Goal: Information Seeking & Learning: Learn about a topic

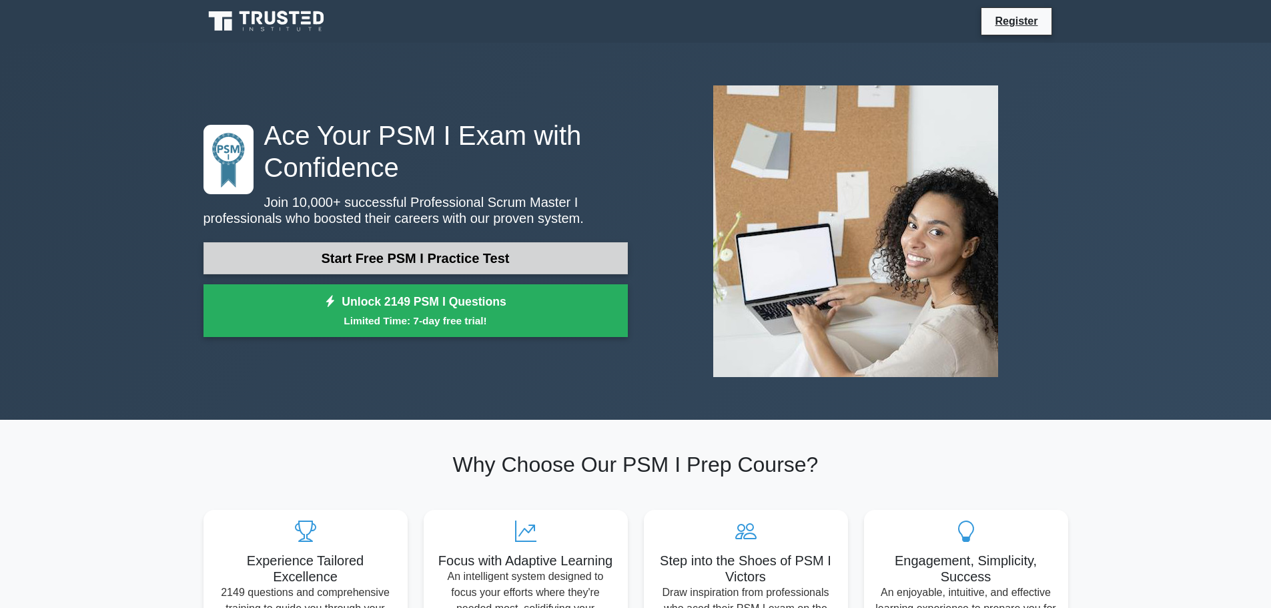
click at [414, 256] on link "Start Free PSM I Practice Test" at bounding box center [415, 258] width 424 height 32
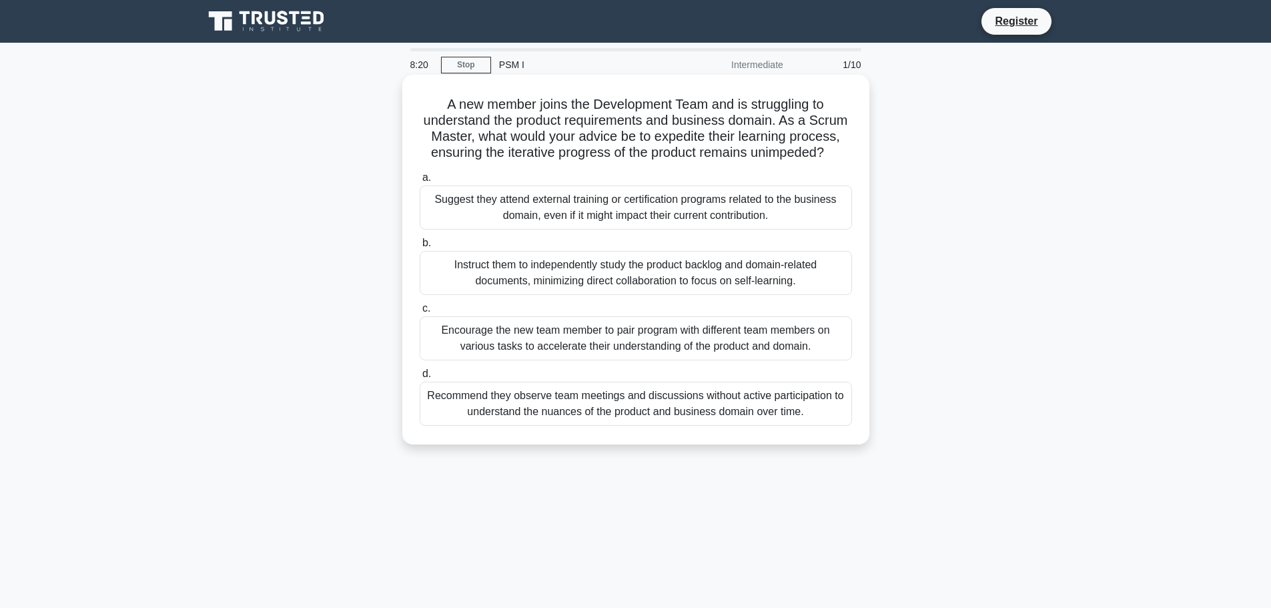
click at [583, 338] on div "Encourage the new team member to pair program with different team members on va…" at bounding box center [636, 338] width 432 height 44
click at [420, 313] on input "c. Encourage the new team member to pair program with different team members on…" at bounding box center [420, 308] width 0 height 9
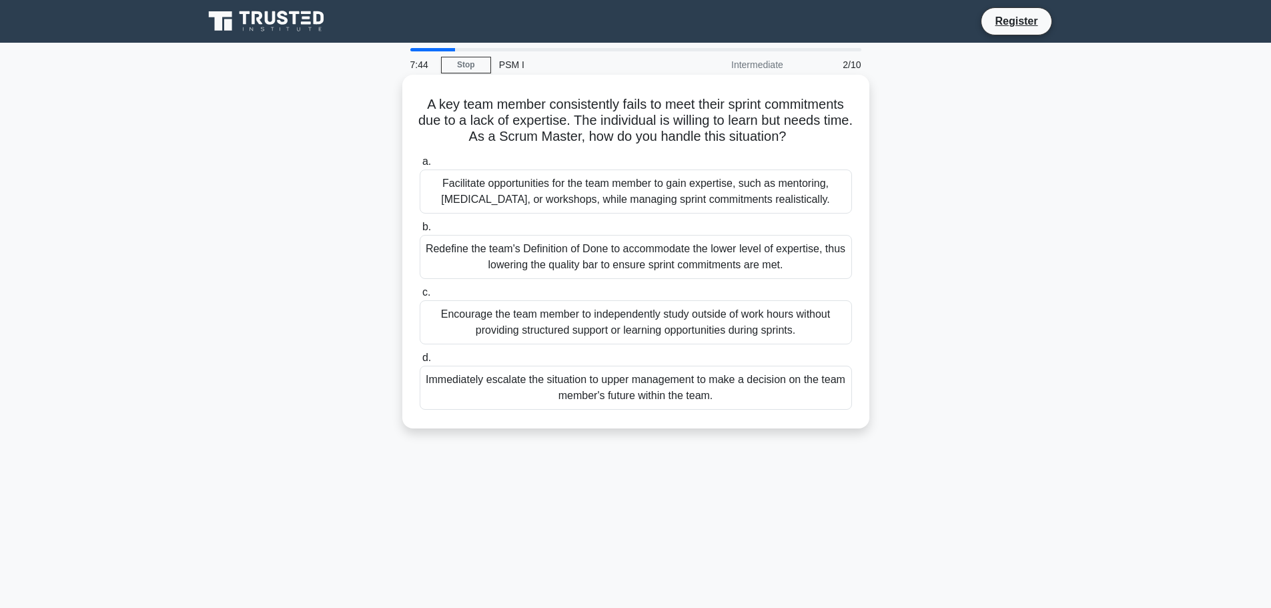
click at [626, 193] on div "Facilitate opportunities for the team member to gain expertise, such as mentori…" at bounding box center [636, 191] width 432 height 44
click at [420, 166] on input "a. Facilitate opportunities for the team member to gain expertise, such as ment…" at bounding box center [420, 161] width 0 height 9
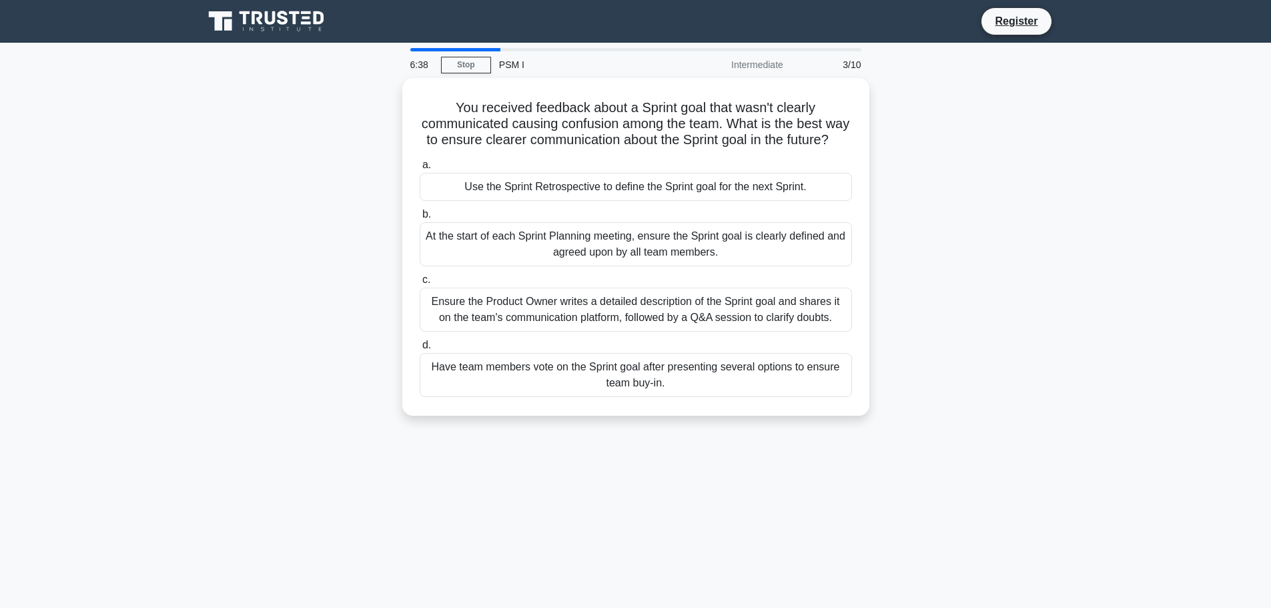
click at [1212, 356] on main "6:38 Stop PSM I Intermediate 3/10 You received feedback about a Sprint goal tha…" at bounding box center [635, 382] width 1271 height 678
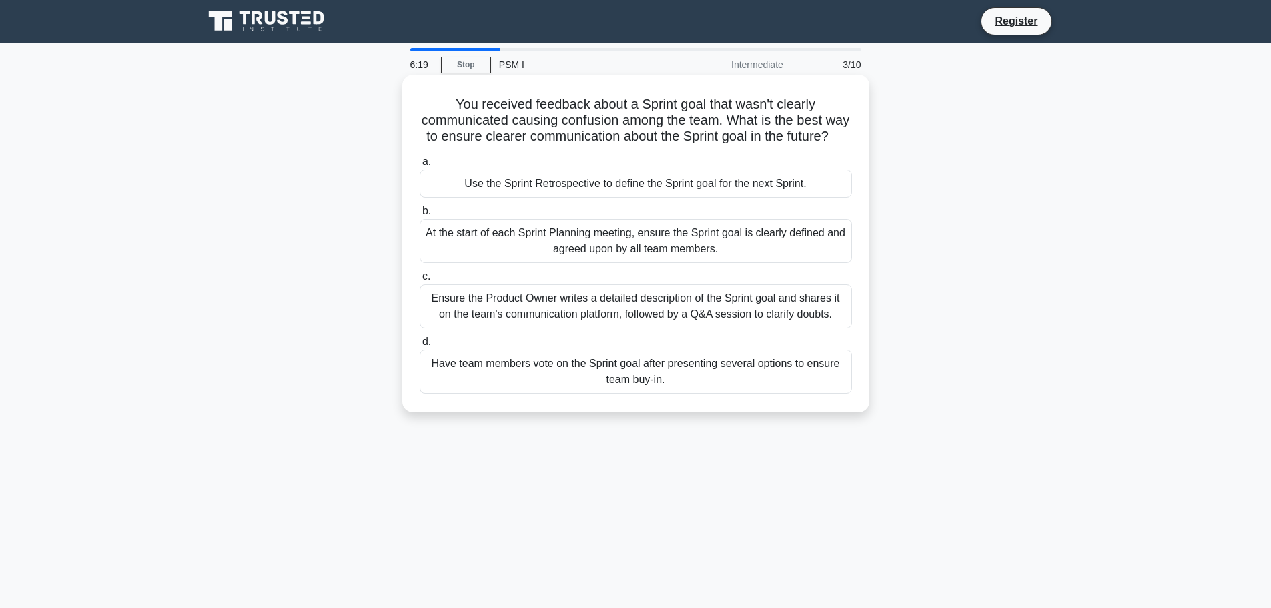
click at [687, 320] on div "Ensure the Product Owner writes a detailed description of the Sprint goal and s…" at bounding box center [636, 306] width 432 height 44
click at [420, 281] on input "c. Ensure the Product Owner writes a detailed description of the Sprint goal an…" at bounding box center [420, 276] width 0 height 9
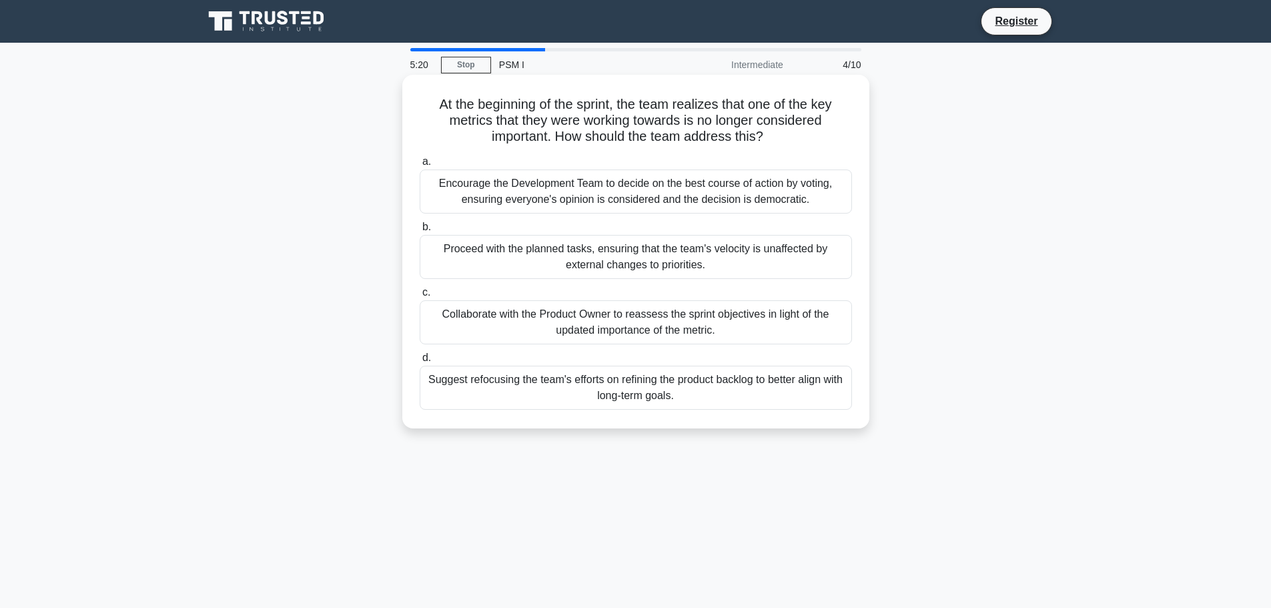
click at [750, 330] on div "Collaborate with the Product Owner to reassess the sprint objectives in light o…" at bounding box center [636, 322] width 432 height 44
click at [420, 297] on input "c. Collaborate with the Product Owner to reassess the sprint objectives in ligh…" at bounding box center [420, 292] width 0 height 9
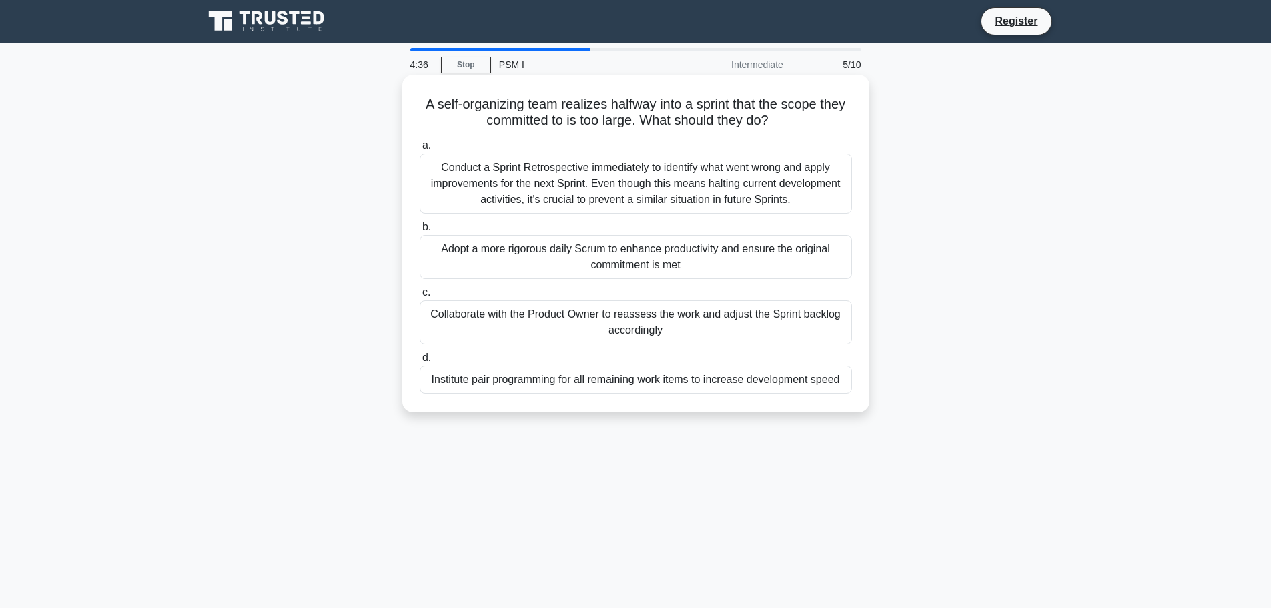
click at [700, 325] on div "Collaborate with the Product Owner to reassess the work and adjust the Sprint b…" at bounding box center [636, 322] width 432 height 44
click at [420, 297] on input "c. Collaborate with the Product Owner to reassess the work and adjust the Sprin…" at bounding box center [420, 292] width 0 height 9
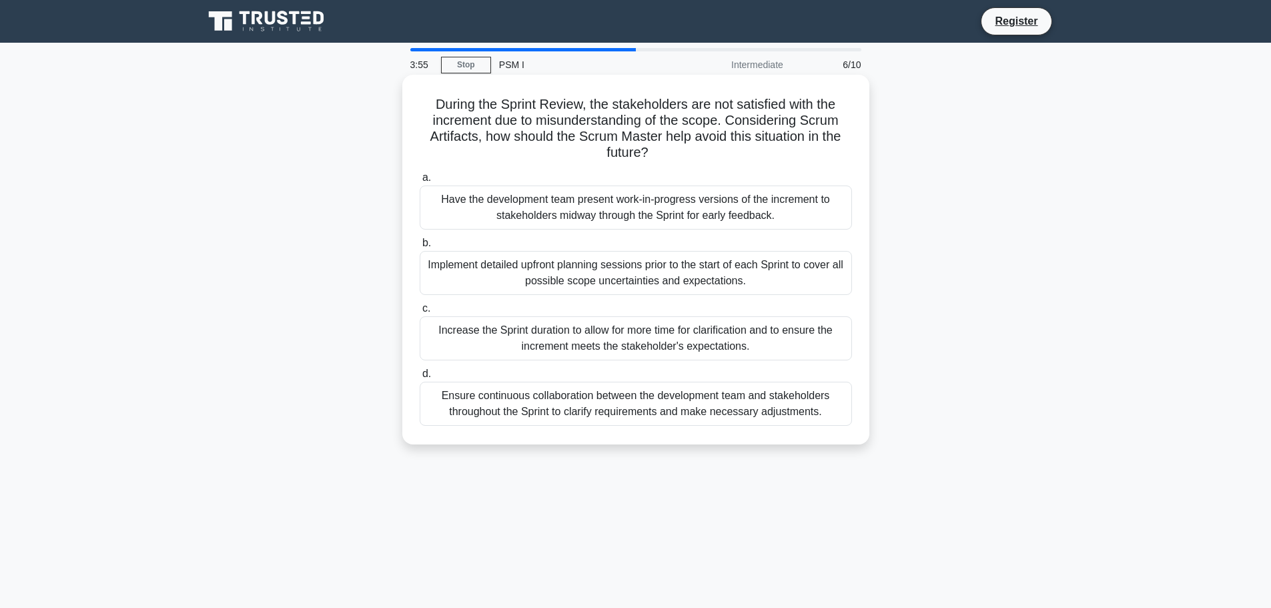
click at [741, 408] on div "Ensure continuous collaboration between the development team and stakeholders t…" at bounding box center [636, 404] width 432 height 44
click at [420, 378] on input "d. Ensure continuous collaboration between the development team and stakeholder…" at bounding box center [420, 374] width 0 height 9
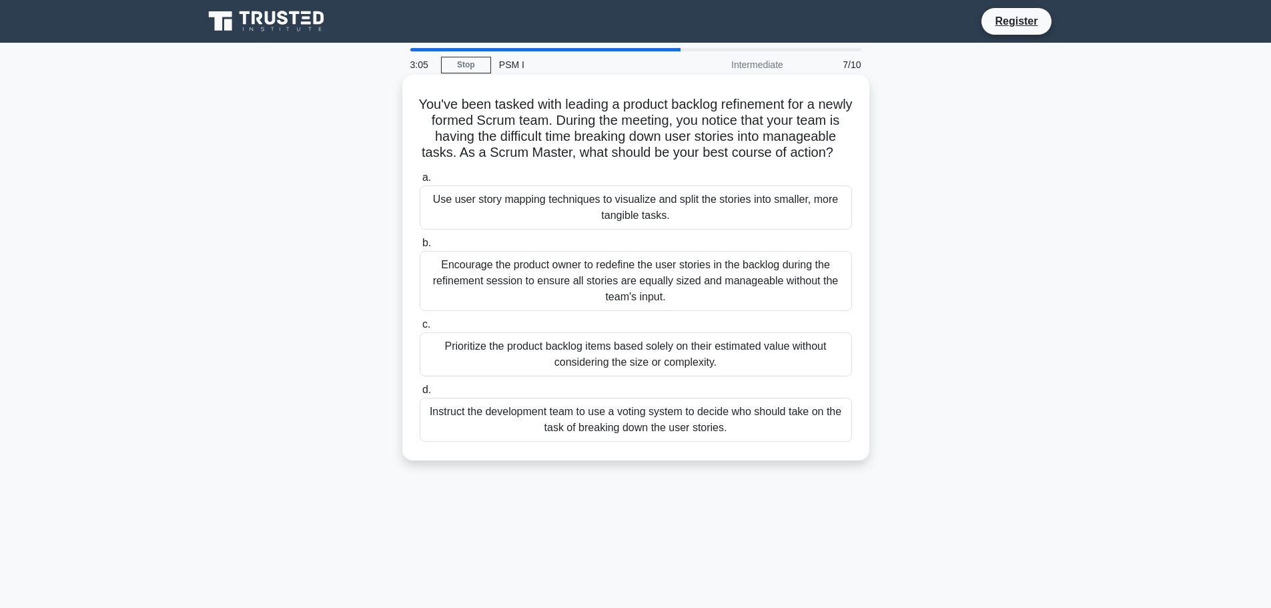
click at [718, 295] on div "Encourage the product owner to redefine the user stories in the backlog during …" at bounding box center [636, 281] width 432 height 60
click at [420, 248] on input "b. Encourage the product owner to redefine the user stories in the backlog duri…" at bounding box center [420, 243] width 0 height 9
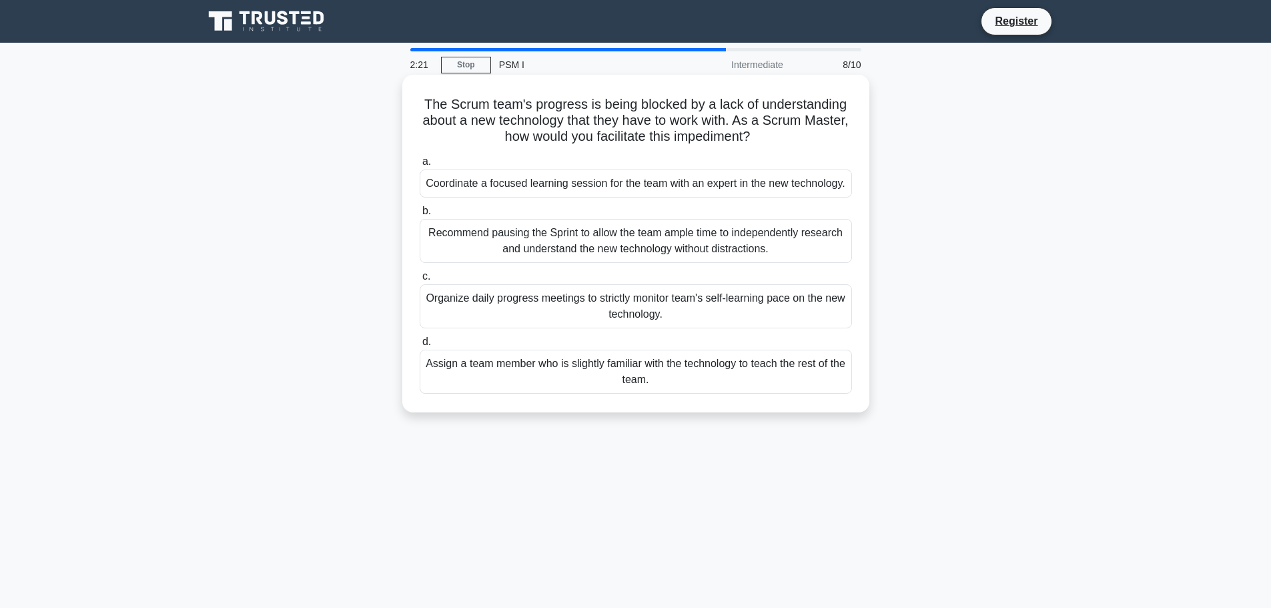
click at [627, 187] on div "Coordinate a focused learning session for the team with an expert in the new te…" at bounding box center [636, 183] width 432 height 28
click at [420, 166] on input "a. Coordinate a focused learning session for the team with an expert in the new…" at bounding box center [420, 161] width 0 height 9
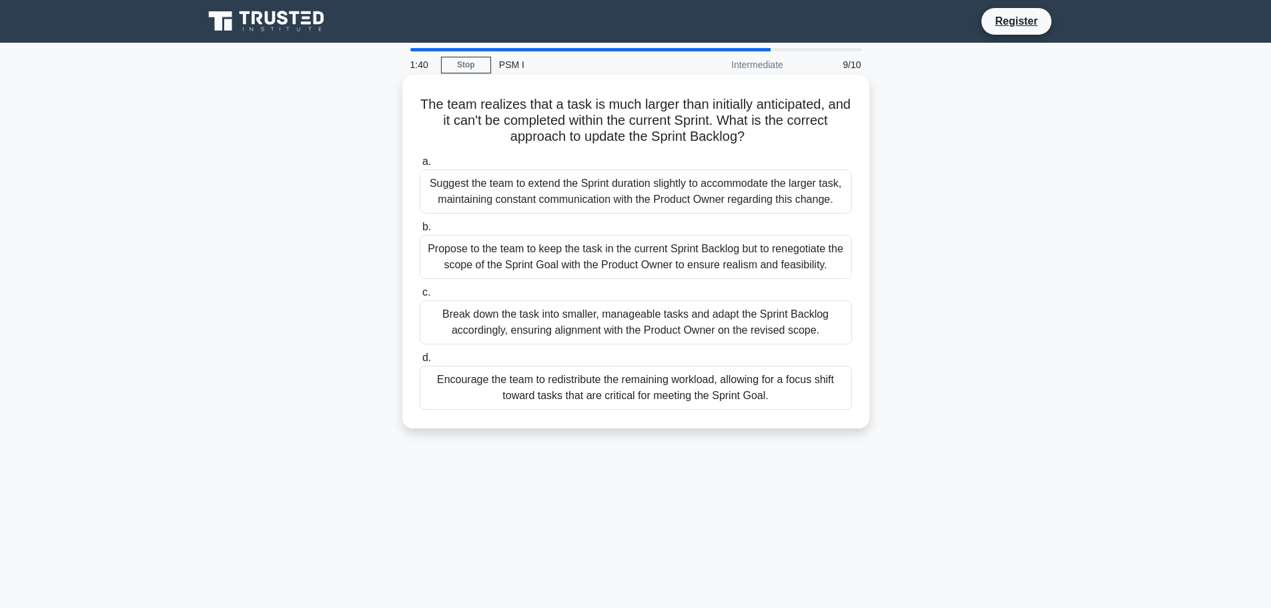
click at [705, 323] on div "Break down the task into smaller, manageable tasks and adapt the Sprint Backlog…" at bounding box center [636, 322] width 432 height 44
click at [420, 297] on input "c. Break down the task into smaller, manageable tasks and adapt the Sprint Back…" at bounding box center [420, 292] width 0 height 9
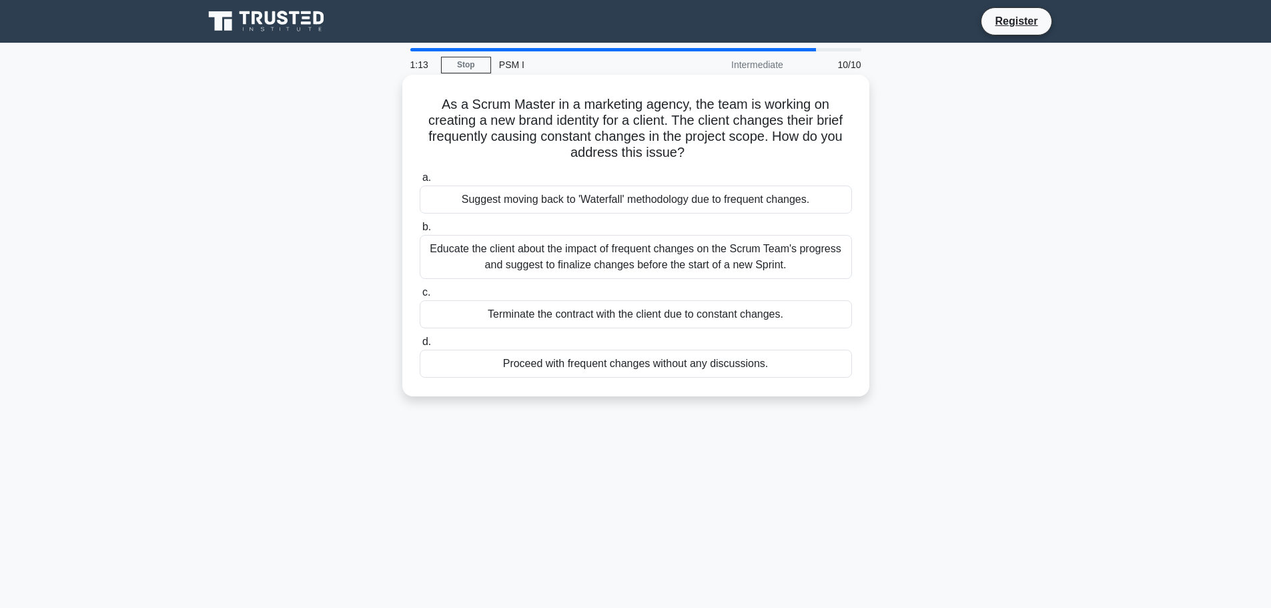
click at [749, 263] on div "Educate the client about the impact of frequent changes on the Scrum Team's pro…" at bounding box center [636, 257] width 432 height 44
click at [420, 231] on input "b. Educate the client about the impact of frequent changes on the Scrum Team's …" at bounding box center [420, 227] width 0 height 9
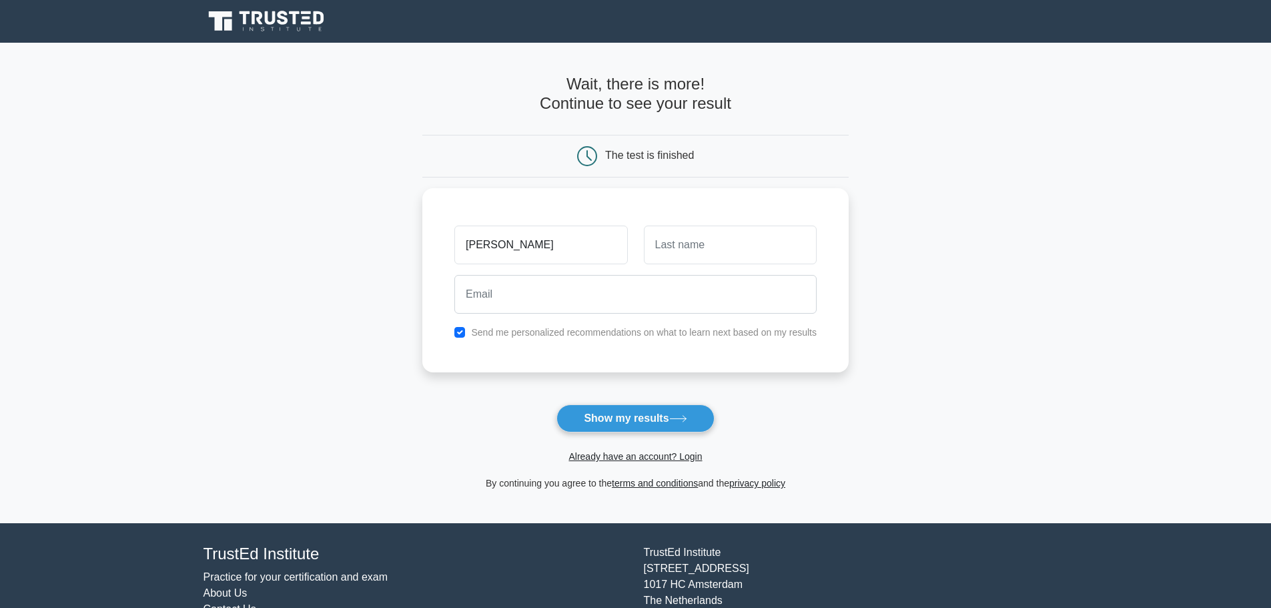
type input "Ivo"
type input "J"
type input "H"
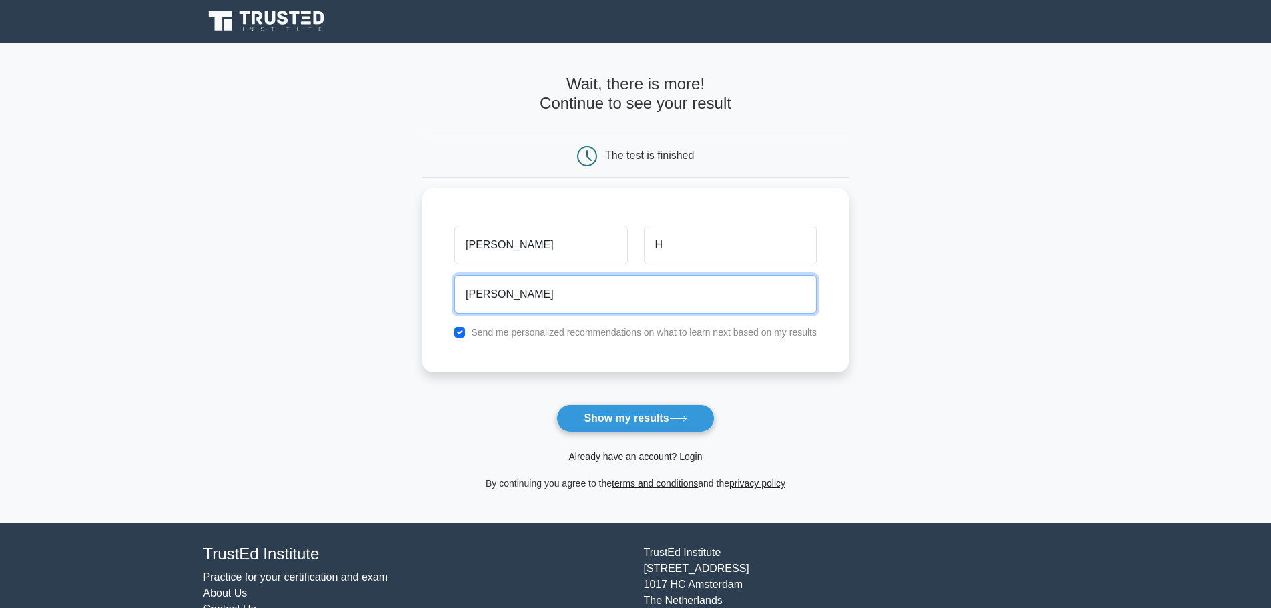
type input "ivo.hudec@tietoevry.com"
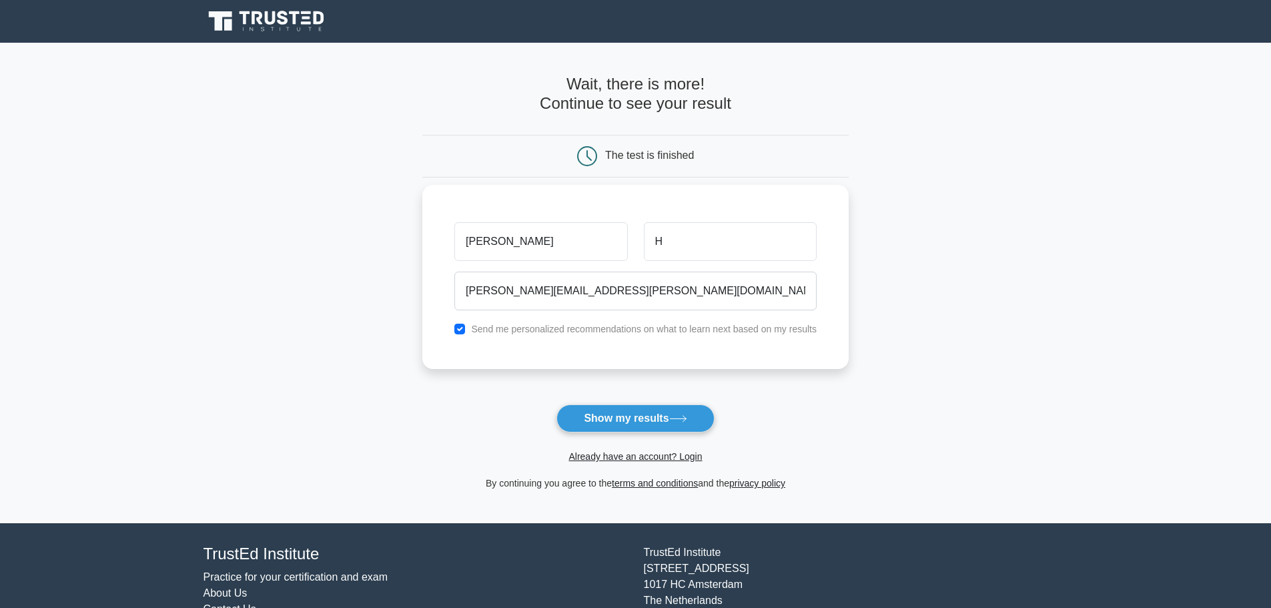
click at [619, 330] on label "Send me personalized recommendations on what to learn next based on my results" at bounding box center [644, 329] width 346 height 11
click at [464, 326] on input "checkbox" at bounding box center [459, 329] width 11 height 11
checkbox input "false"
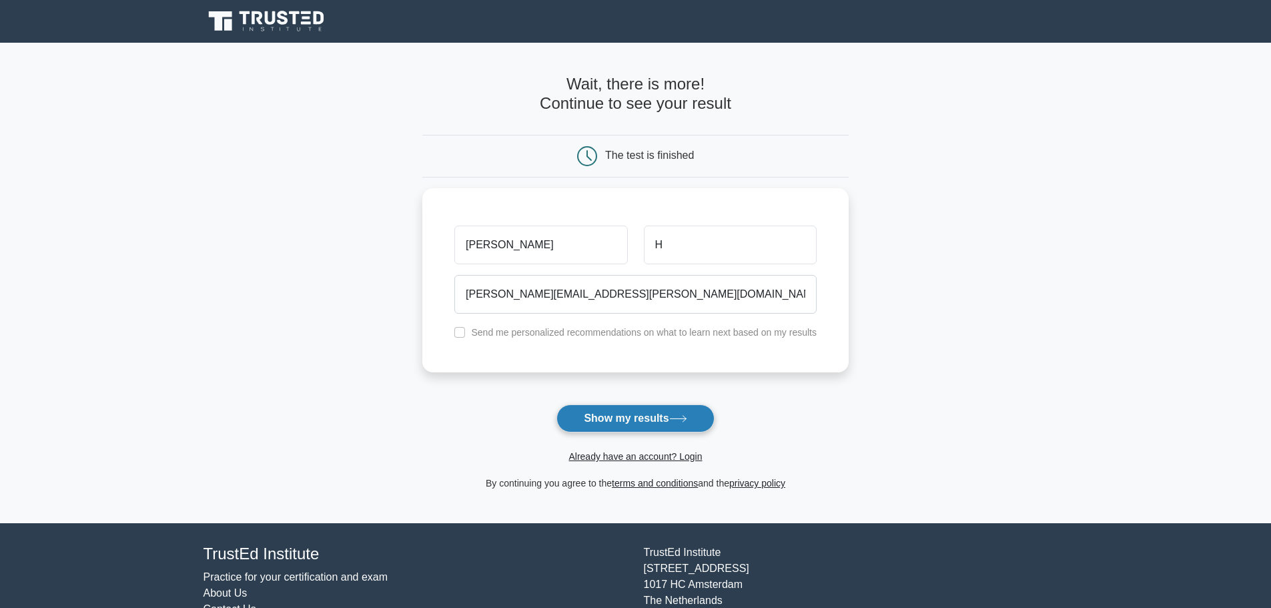
click at [633, 418] on button "Show my results" at bounding box center [634, 418] width 157 height 28
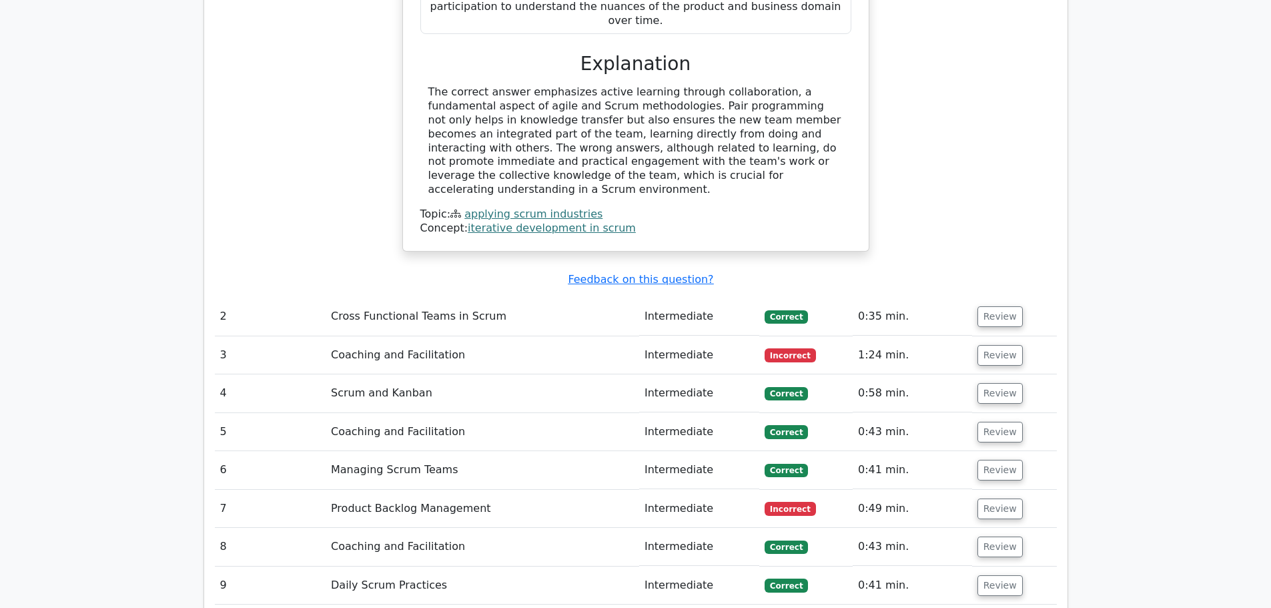
scroll to position [1601, 0]
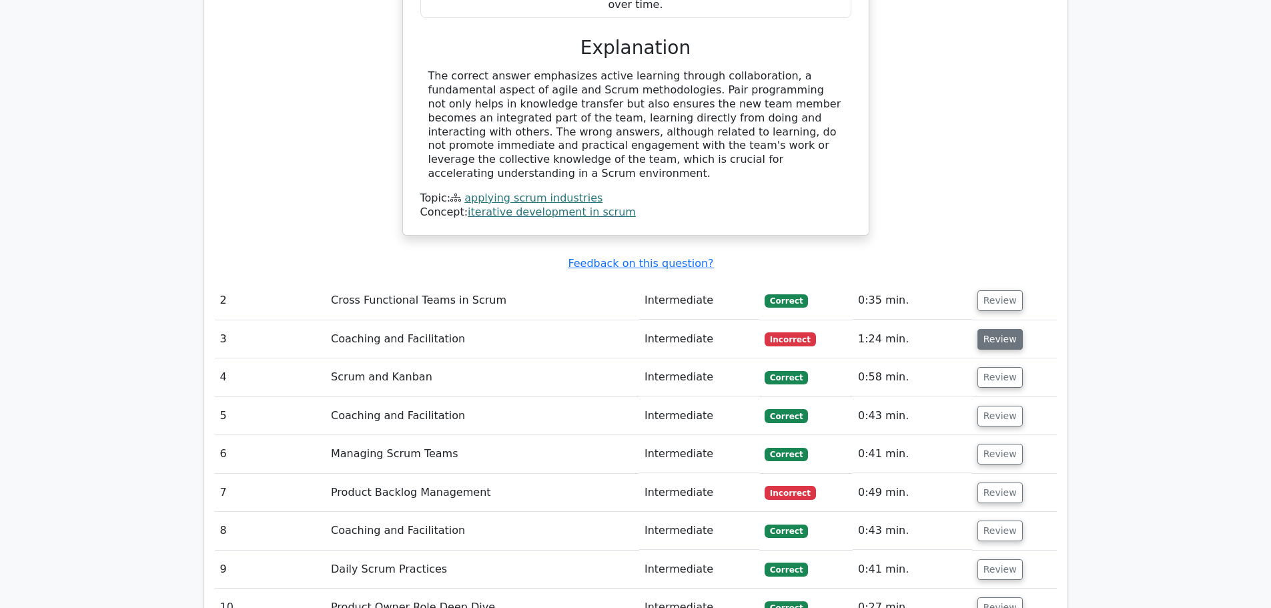
click at [995, 329] on button "Review" at bounding box center [999, 339] width 45 height 21
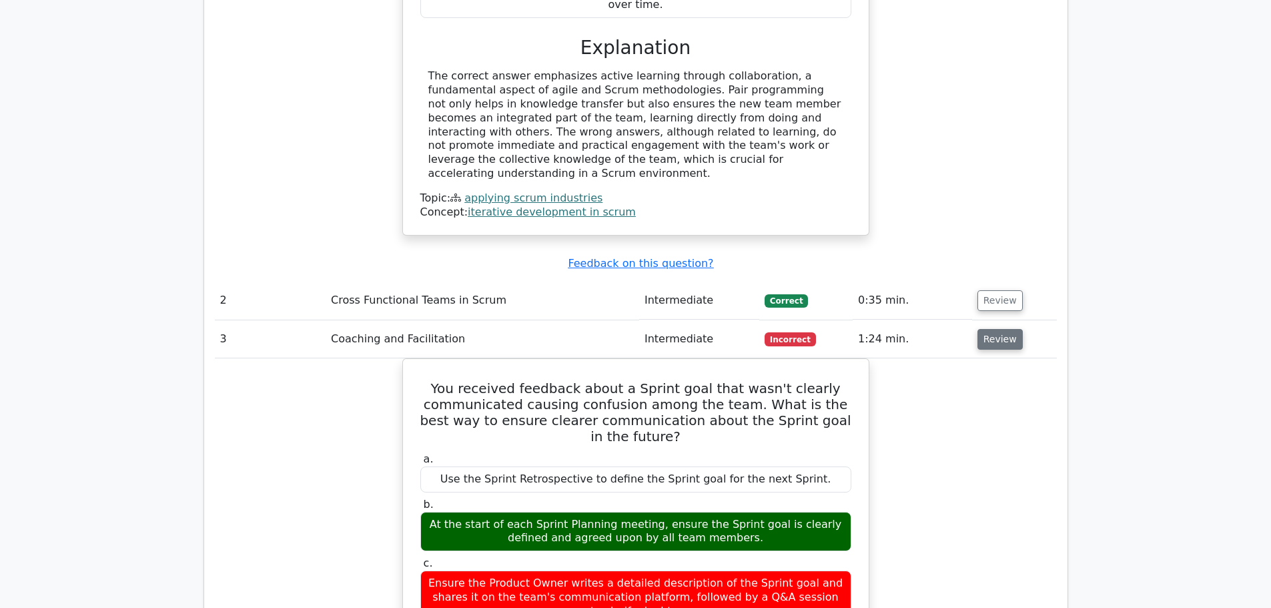
click at [992, 329] on button "Review" at bounding box center [999, 339] width 45 height 21
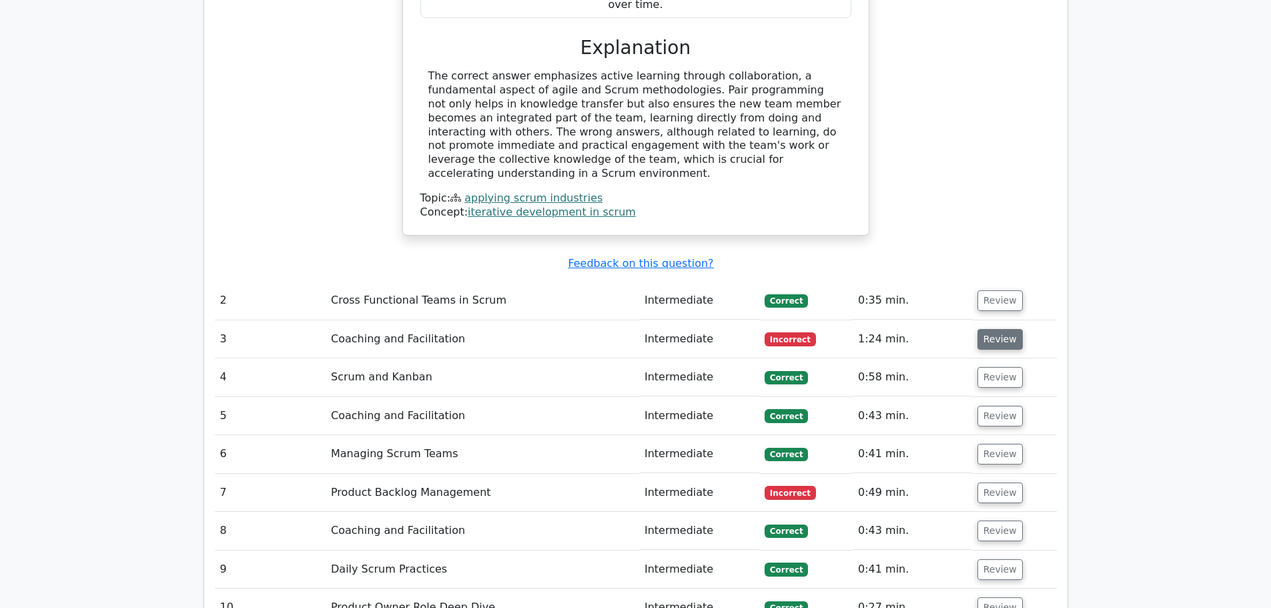
click at [987, 329] on button "Review" at bounding box center [999, 339] width 45 height 21
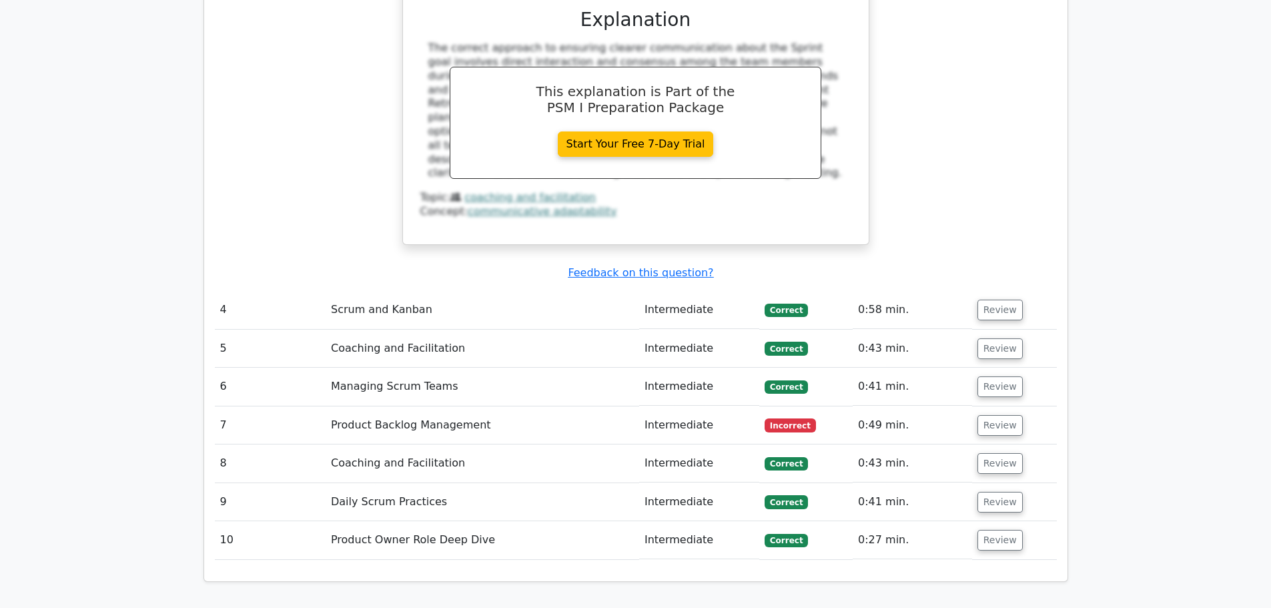
scroll to position [2335, 0]
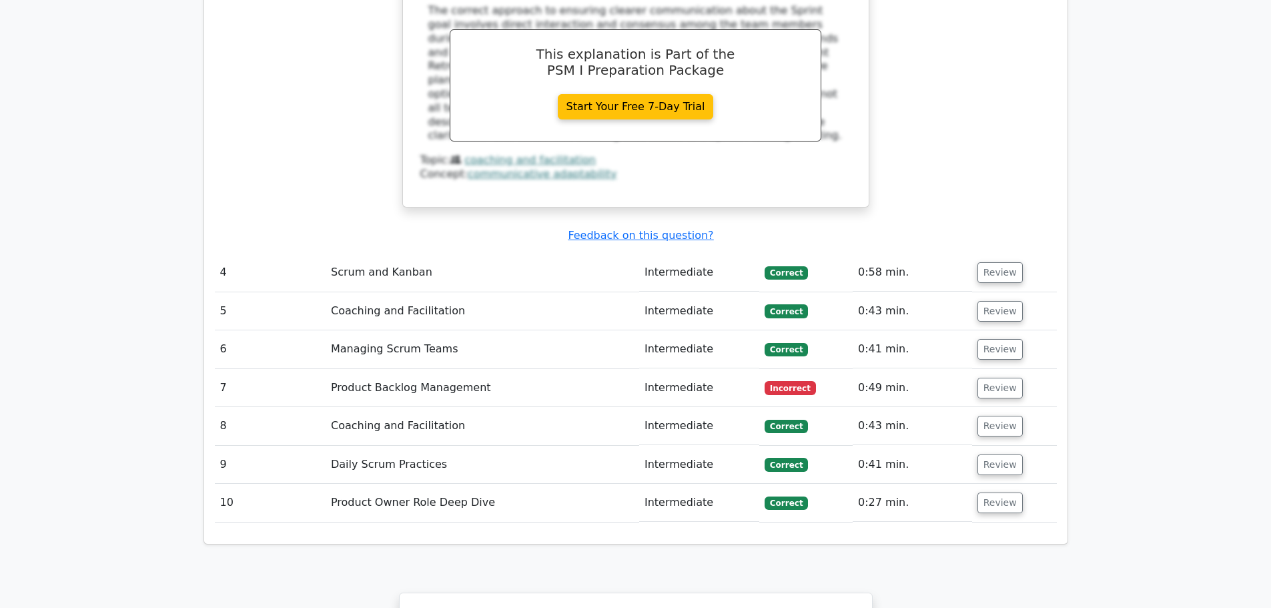
drag, startPoint x: 991, startPoint y: 264, endPoint x: 1171, endPoint y: 264, distance: 180.1
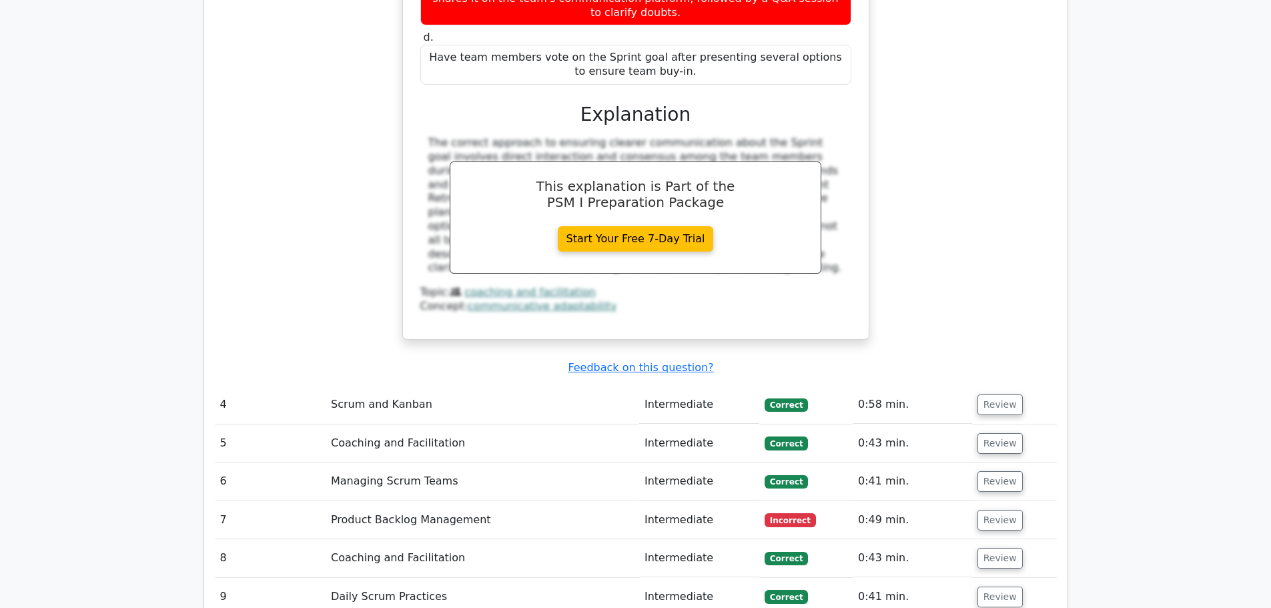
scroll to position [2268, 0]
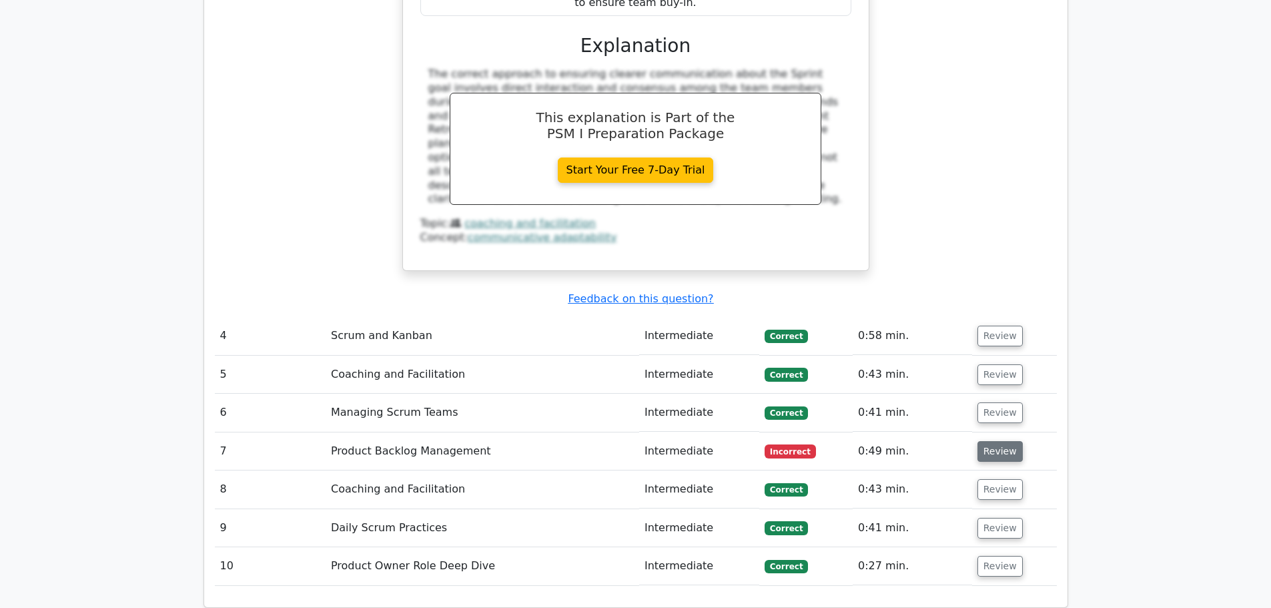
click at [1003, 441] on button "Review" at bounding box center [999, 451] width 45 height 21
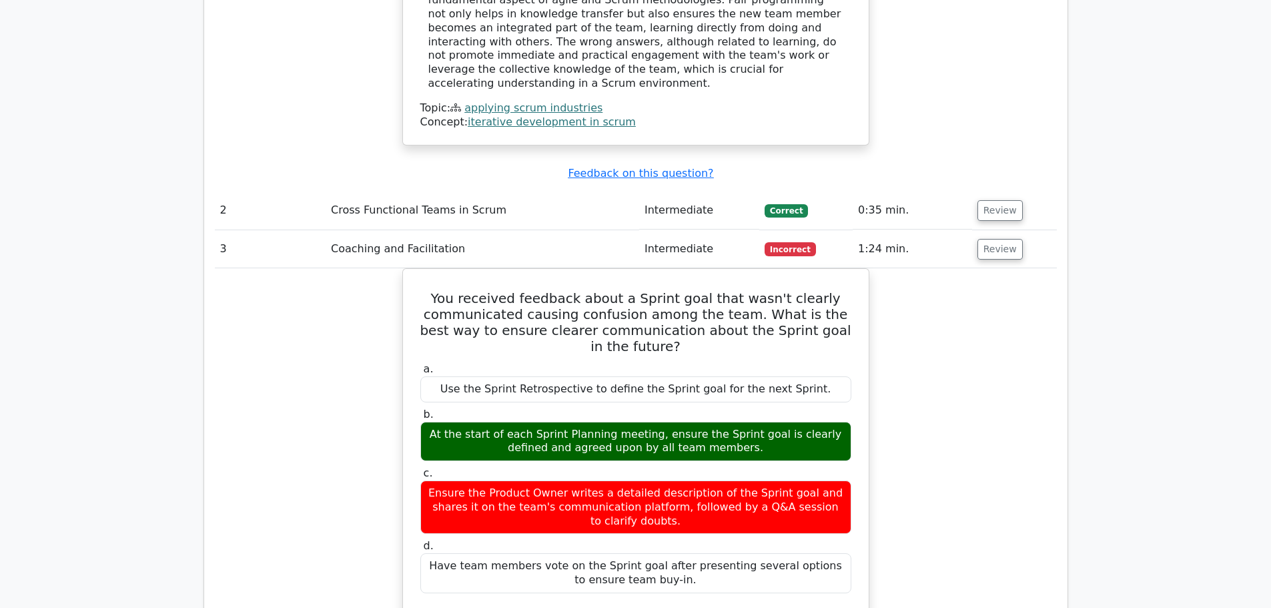
scroll to position [1534, 0]
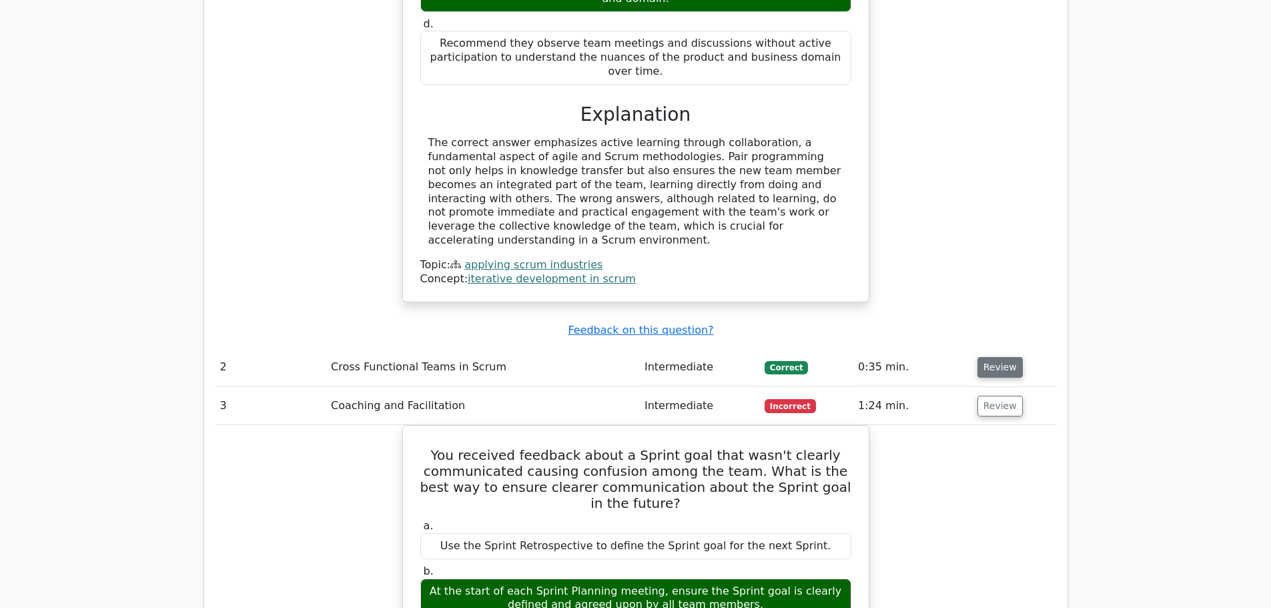
click at [990, 357] on button "Review" at bounding box center [999, 367] width 45 height 21
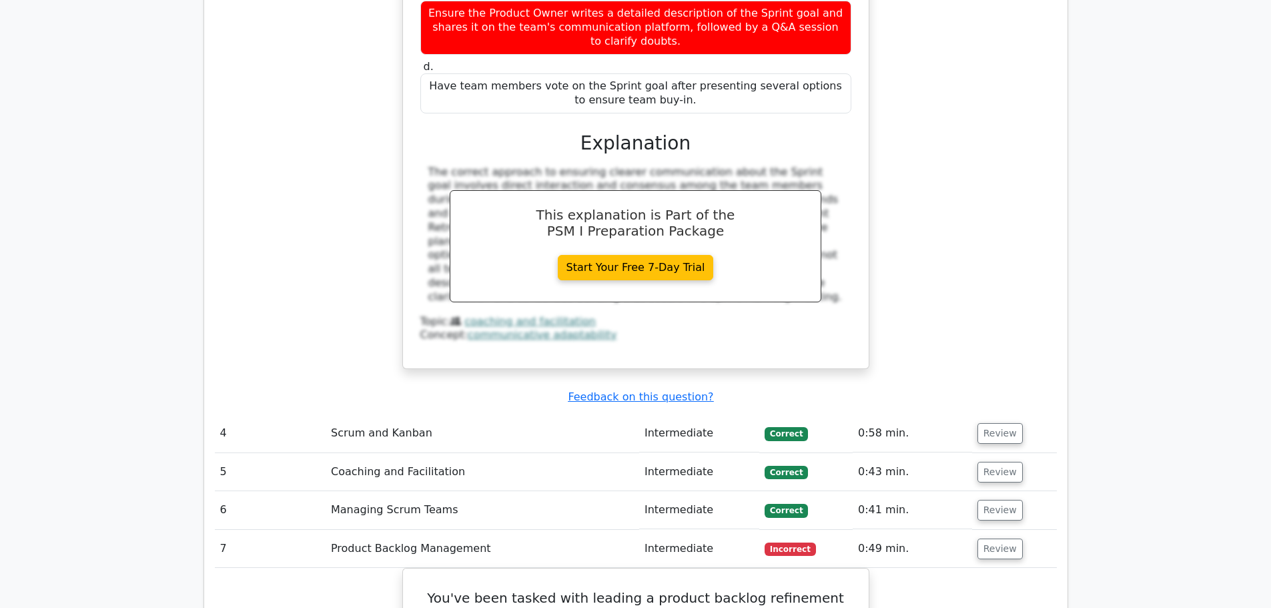
scroll to position [2802, 0]
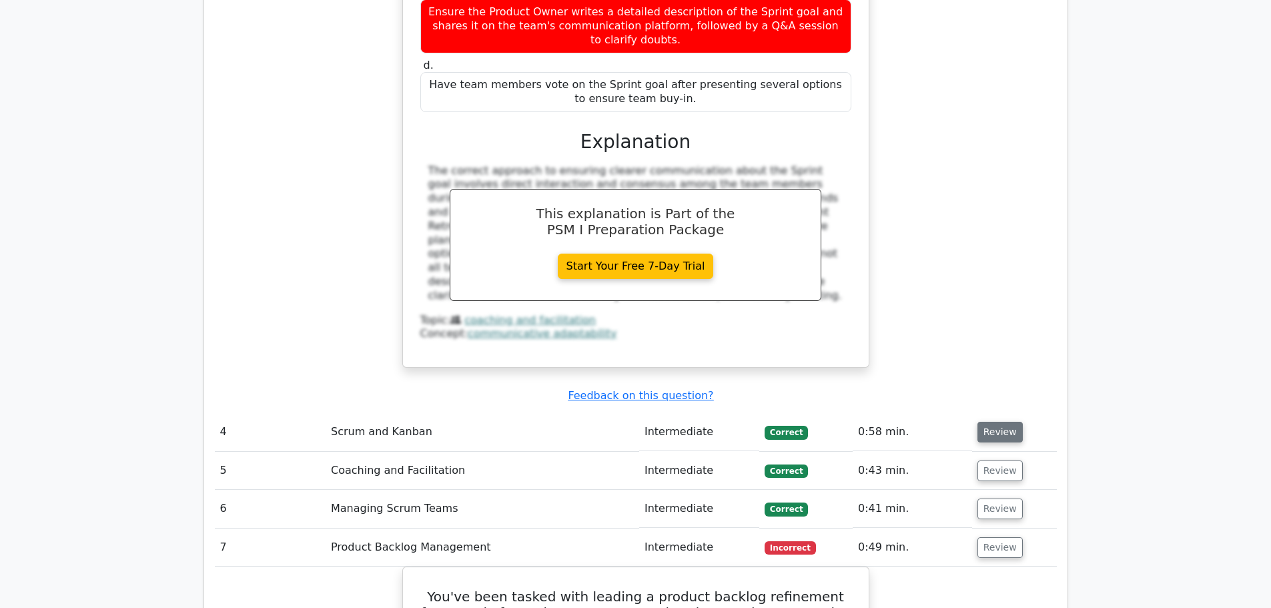
click at [991, 422] on button "Review" at bounding box center [999, 432] width 45 height 21
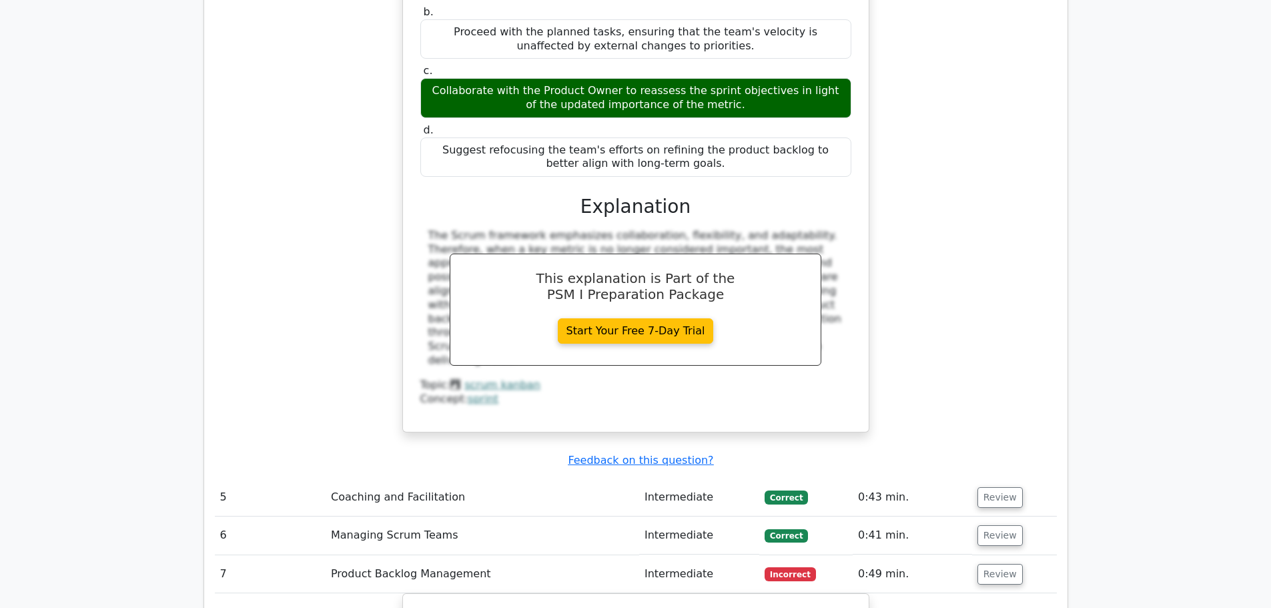
scroll to position [3536, 0]
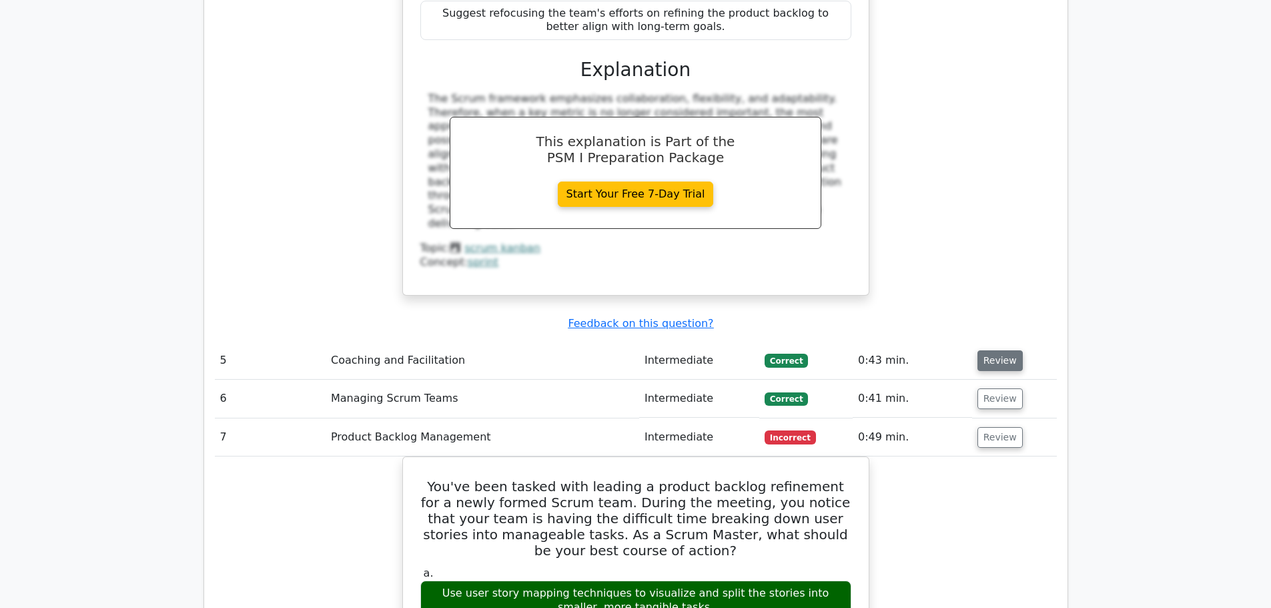
click at [996, 350] on button "Review" at bounding box center [999, 360] width 45 height 21
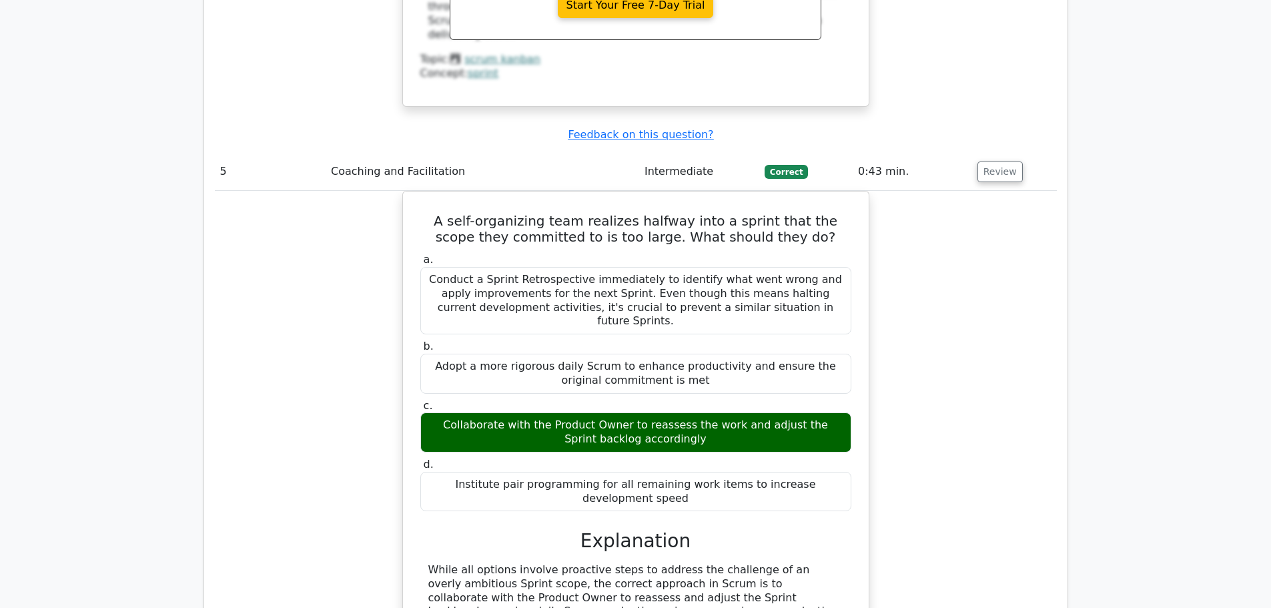
scroll to position [3736, 0]
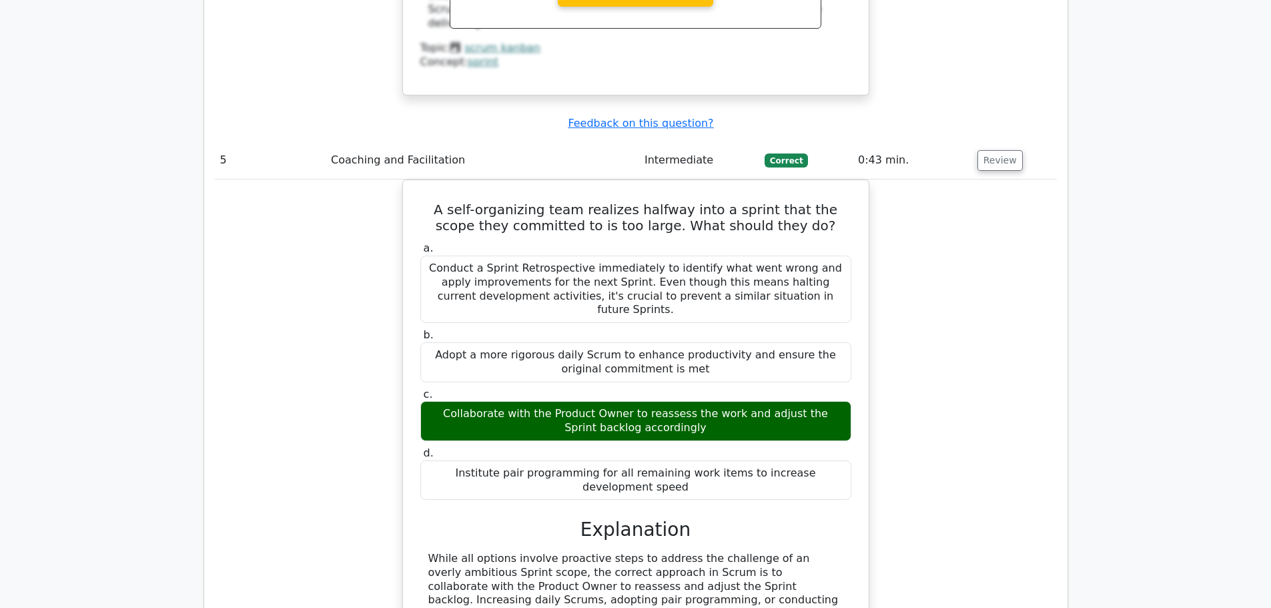
click at [1052, 249] on div "A self-organizing team realizes halfway into a sprint that the scope they commi…" at bounding box center [636, 463] width 842 height 568
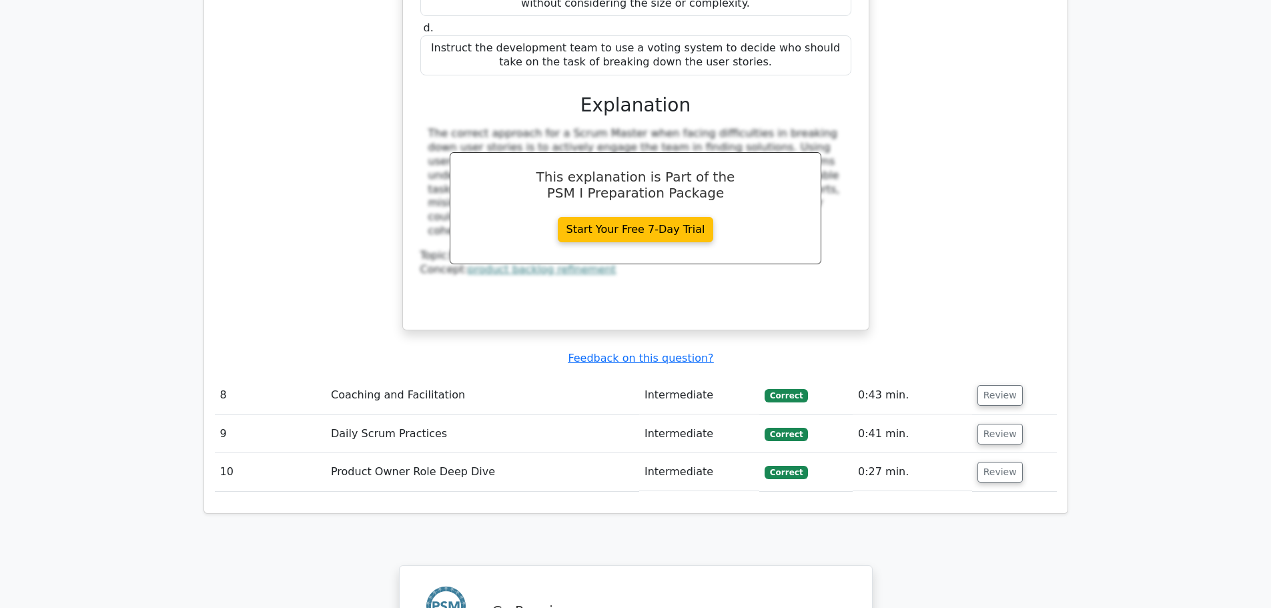
scroll to position [4870, 0]
click at [998, 384] on button "Review" at bounding box center [999, 394] width 45 height 21
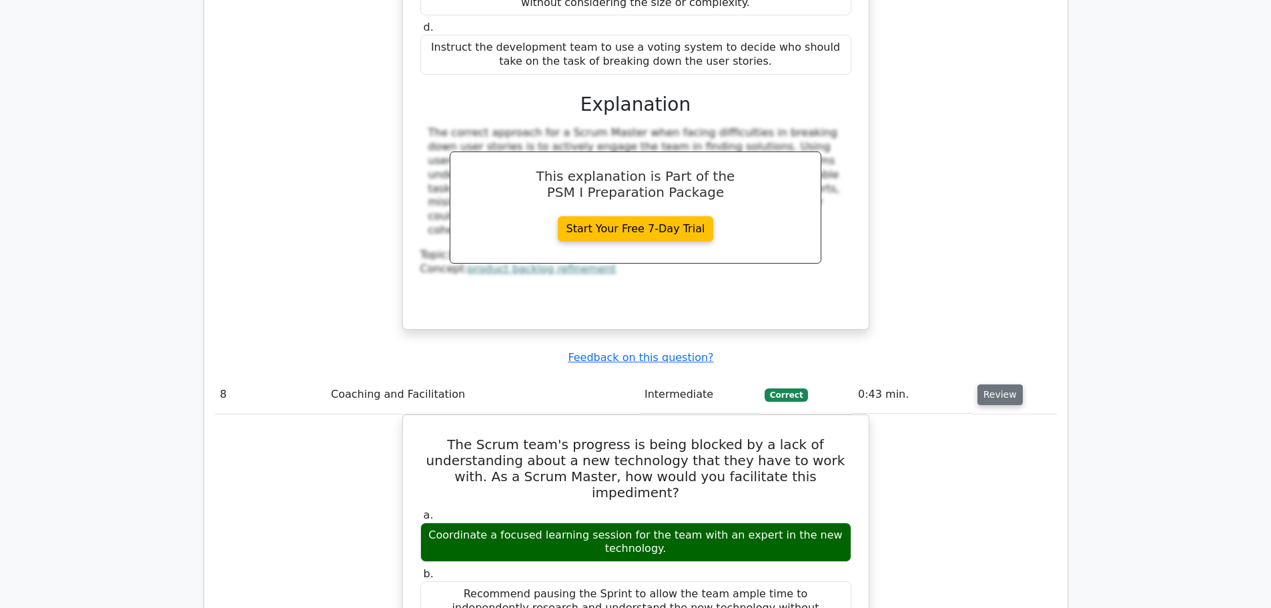
click at [999, 384] on button "Review" at bounding box center [999, 394] width 45 height 21
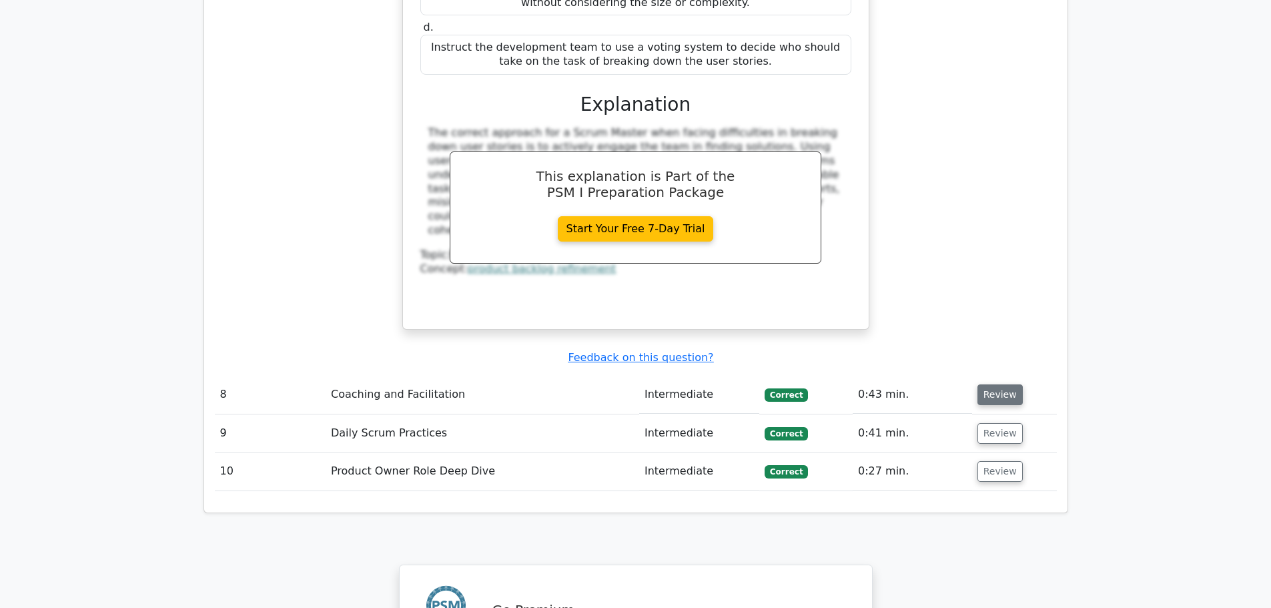
click at [998, 384] on button "Review" at bounding box center [999, 394] width 45 height 21
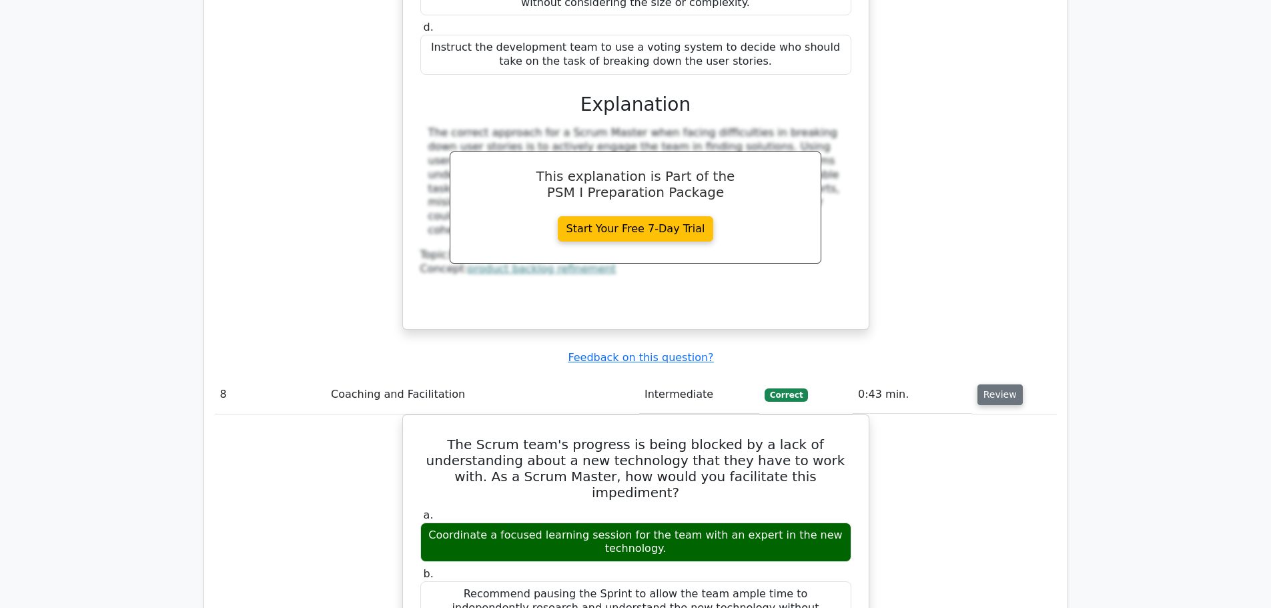
click at [1004, 384] on button "Review" at bounding box center [999, 394] width 45 height 21
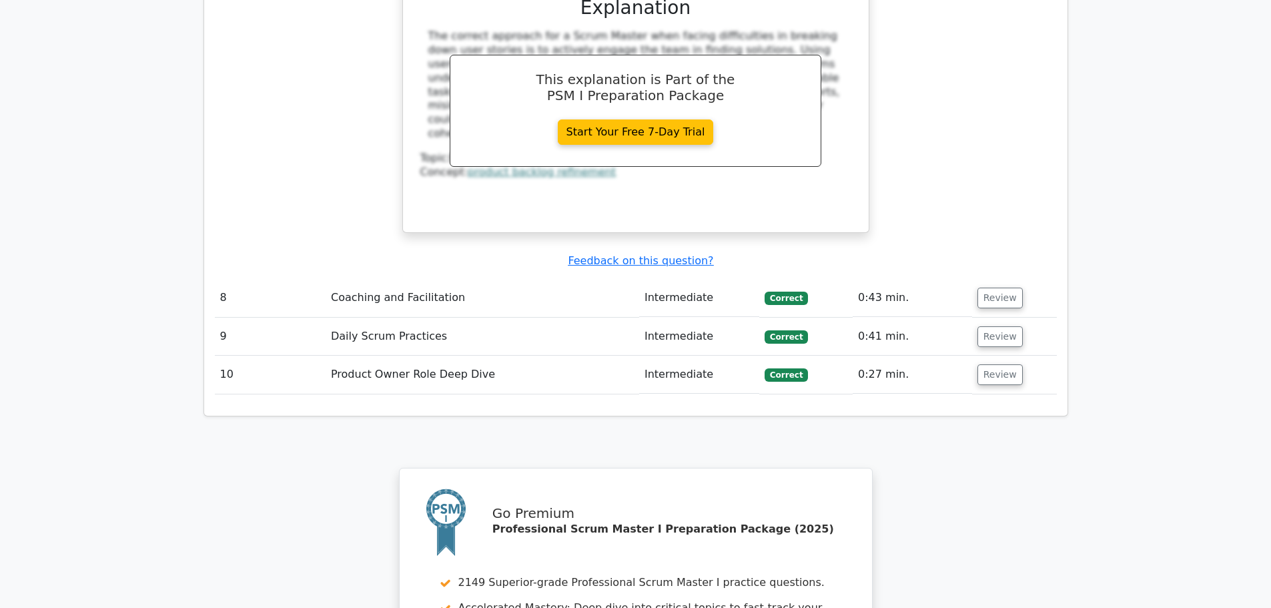
scroll to position [4937, 0]
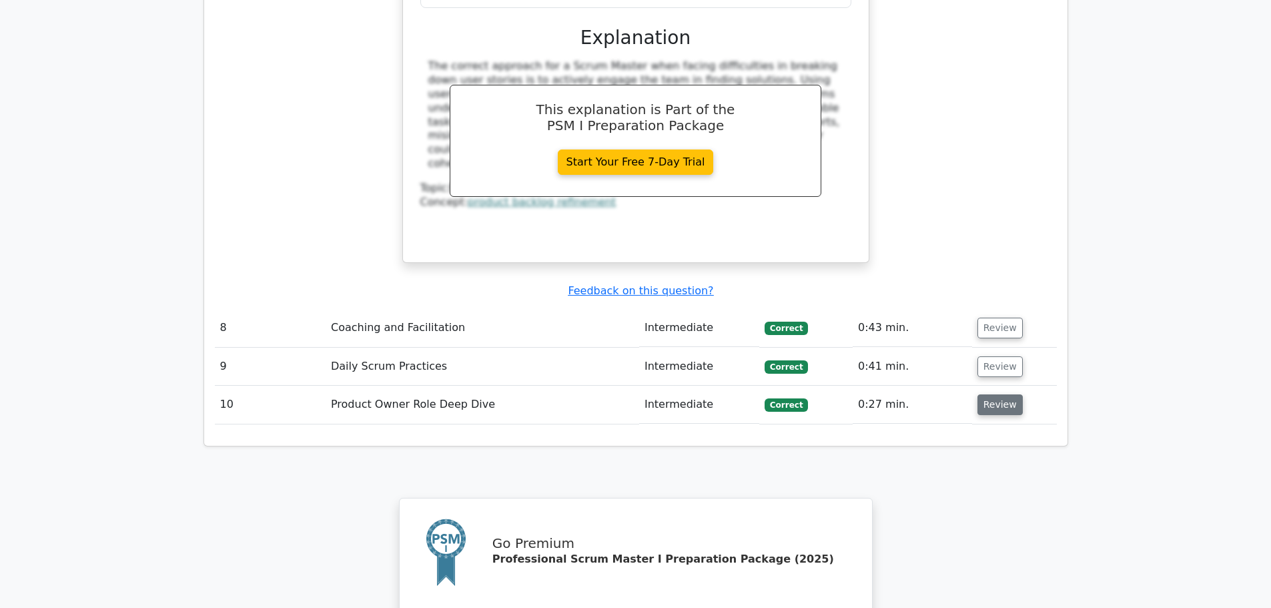
click at [995, 394] on button "Review" at bounding box center [999, 404] width 45 height 21
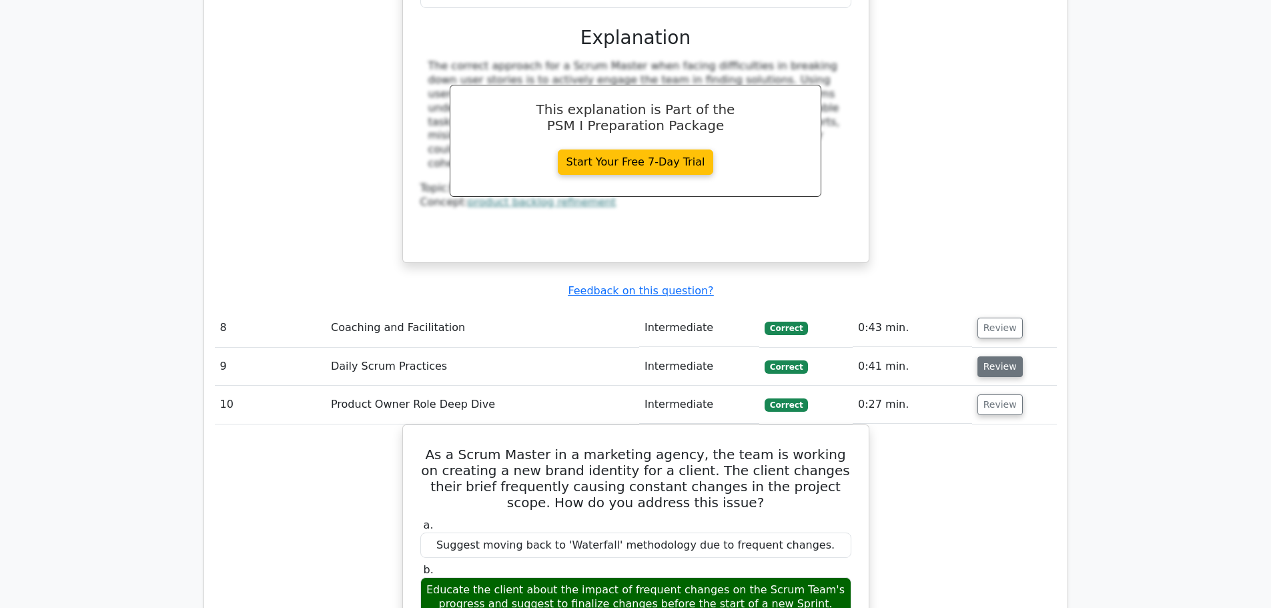
click at [994, 356] on button "Review" at bounding box center [999, 366] width 45 height 21
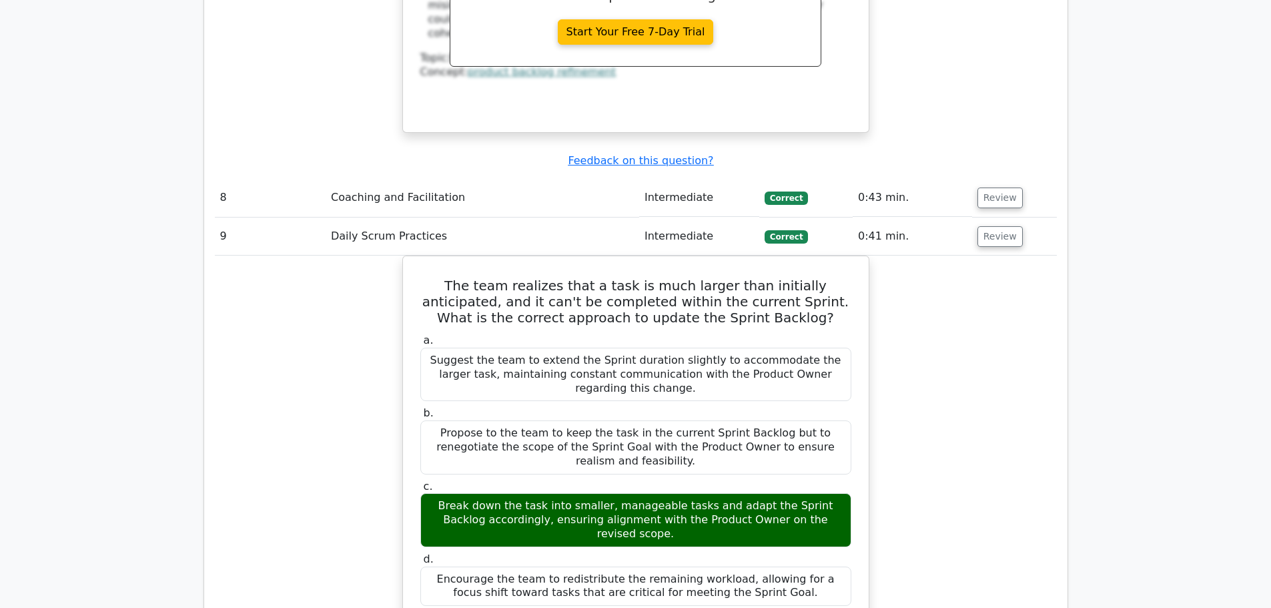
scroll to position [4870, 0]
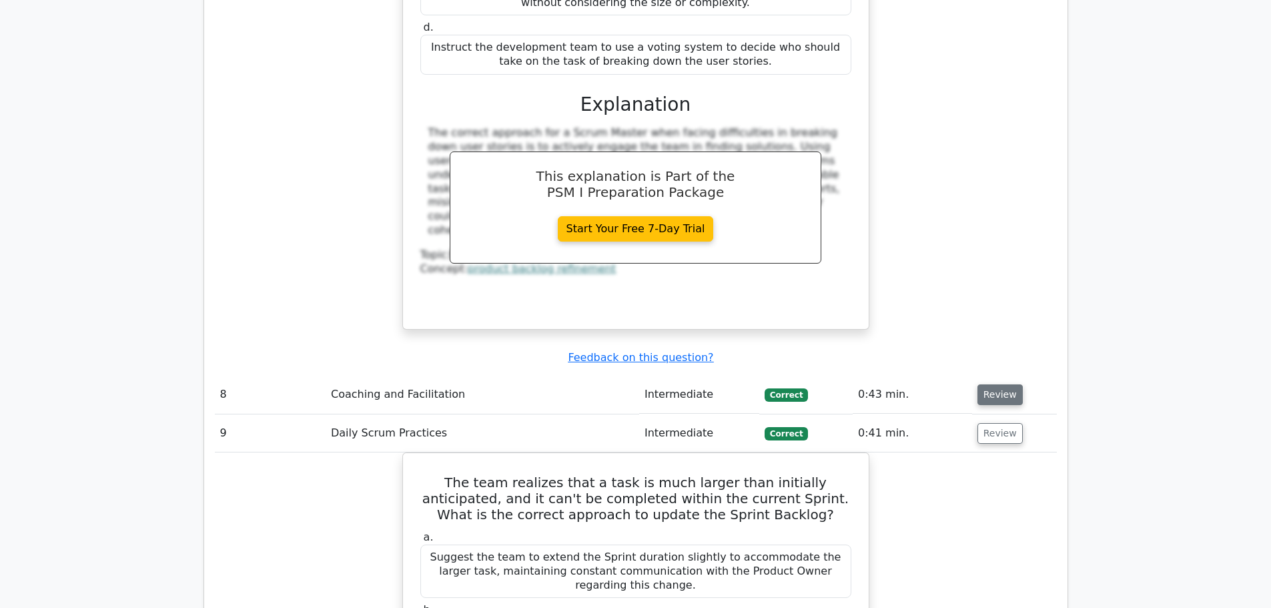
click at [994, 384] on button "Review" at bounding box center [999, 394] width 45 height 21
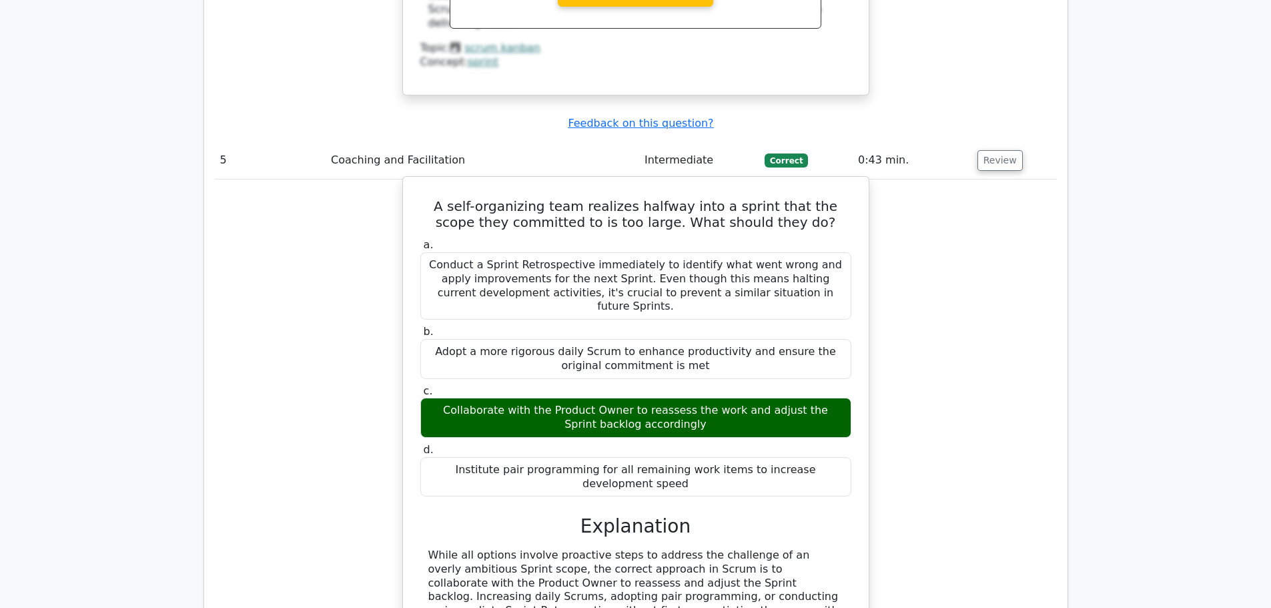
scroll to position [4124, 0]
